Goal: Information Seeking & Learning: Learn about a topic

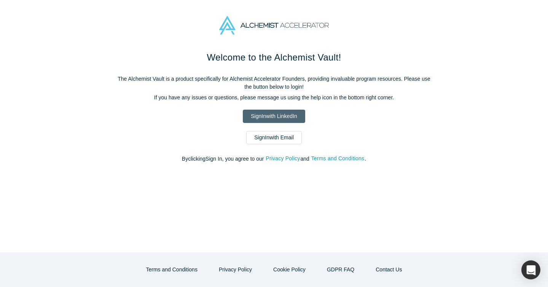
click at [280, 118] on link "Sign In with LinkedIn" at bounding box center [274, 116] width 62 height 13
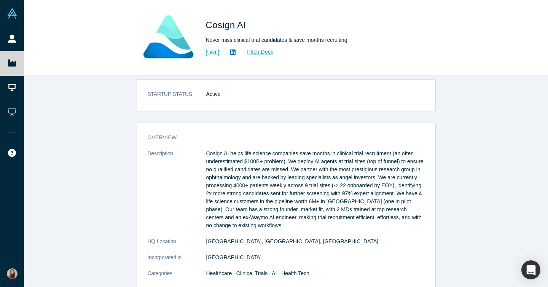
scroll to position [5, 0]
